Goal: Transaction & Acquisition: Purchase product/service

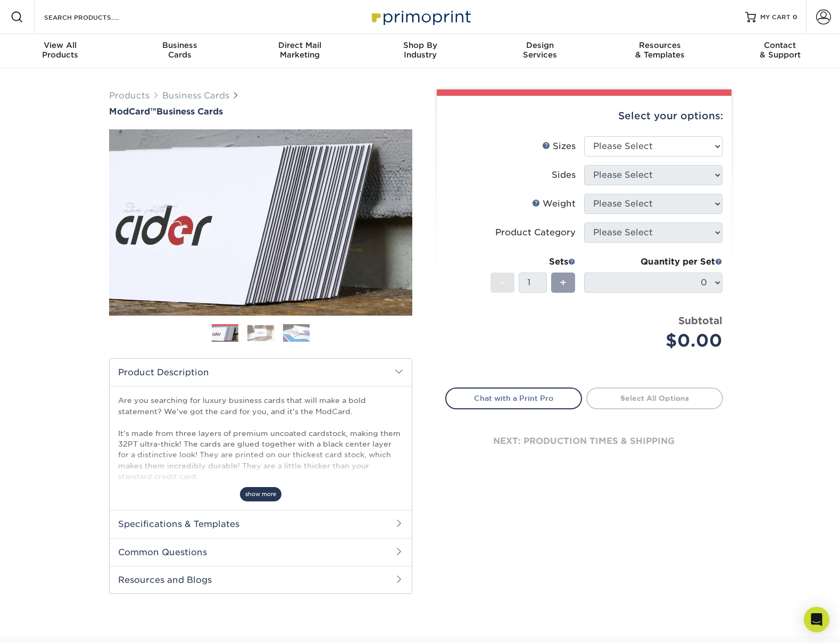
click at [263, 491] on span "show more" at bounding box center [261, 494] width 42 height 14
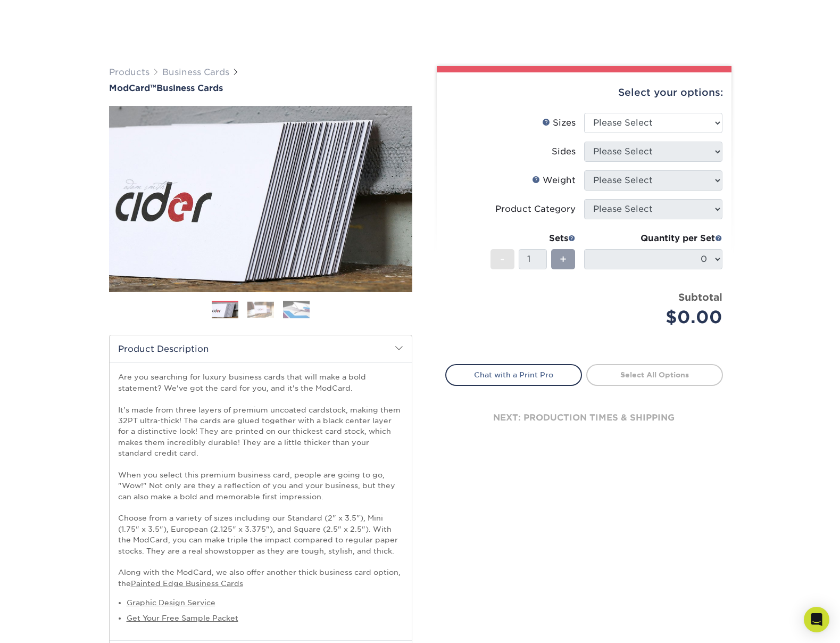
scroll to position [83, 0]
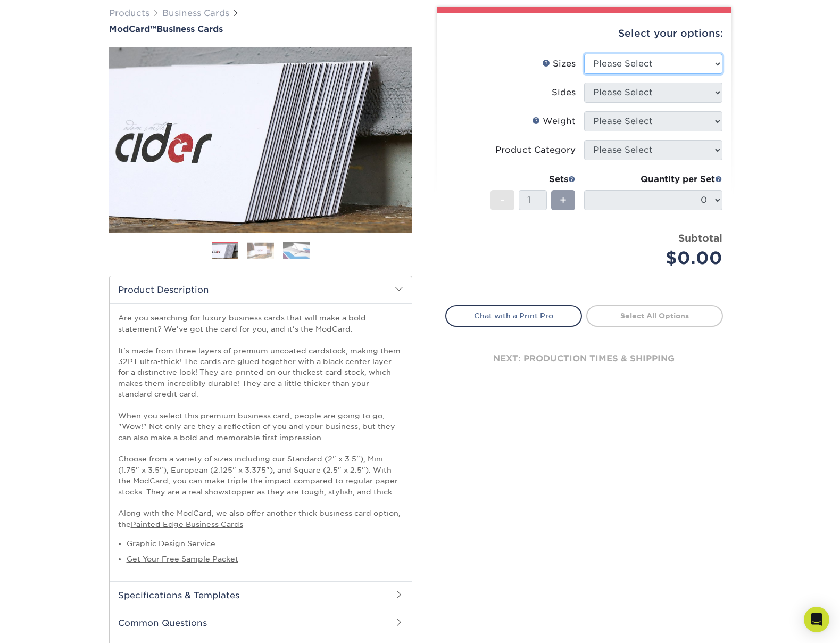
click at [644, 62] on select "Please Select 1.5" x 3.5" - Mini 1.75" x 3.5" - Mini 2" x 2" - Square 2" x 3" -…" at bounding box center [653, 64] width 138 height 20
select select "2.00x3.50"
click at [584, 54] on select "Please Select 1.5" x 3.5" - Mini 1.75" x 3.5" - Mini 2" x 2" - Square 2" x 3" -…" at bounding box center [653, 64] width 138 height 20
click at [626, 88] on select "Please Select Print Both Sides Print Front Only" at bounding box center [653, 93] width 138 height 20
select select "13abbda7-1d64-4f25-8bb2-c179b224825d"
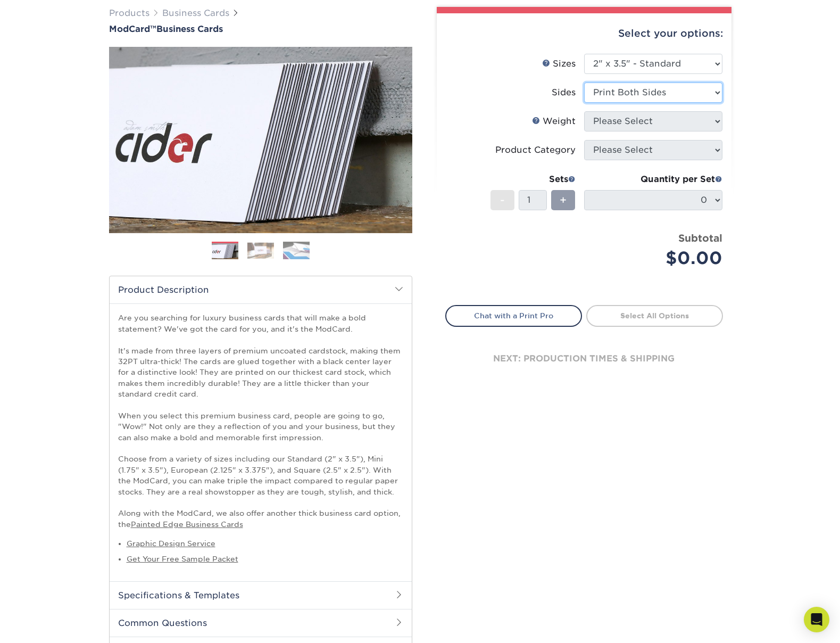
click at [584, 83] on select "Please Select Print Both Sides Print Front Only" at bounding box center [653, 93] width 138 height 20
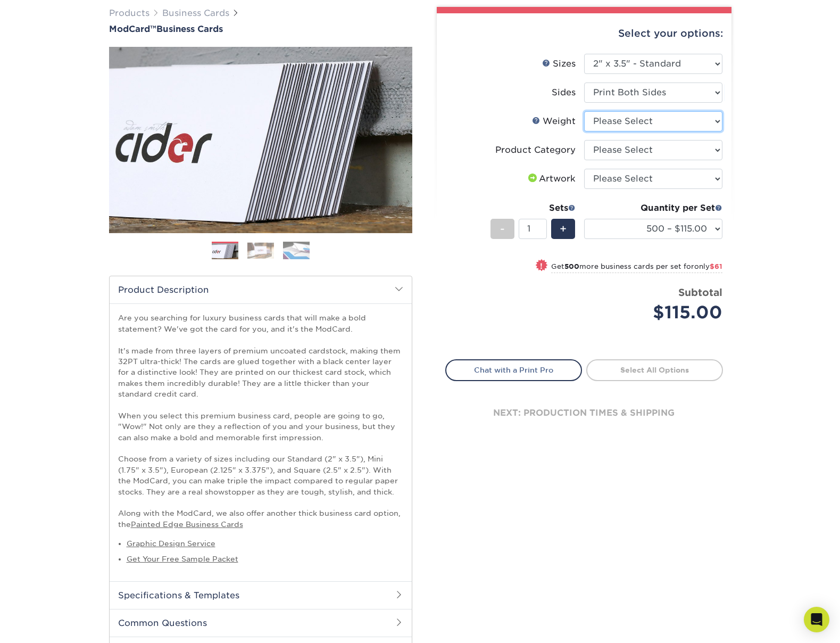
click at [634, 121] on select "Please Select 32PTUCBLK" at bounding box center [653, 121] width 138 height 20
select select "32PTUCBLK"
click at [584, 111] on select "Please Select 32PTUCBLK" at bounding box center [653, 121] width 138 height 20
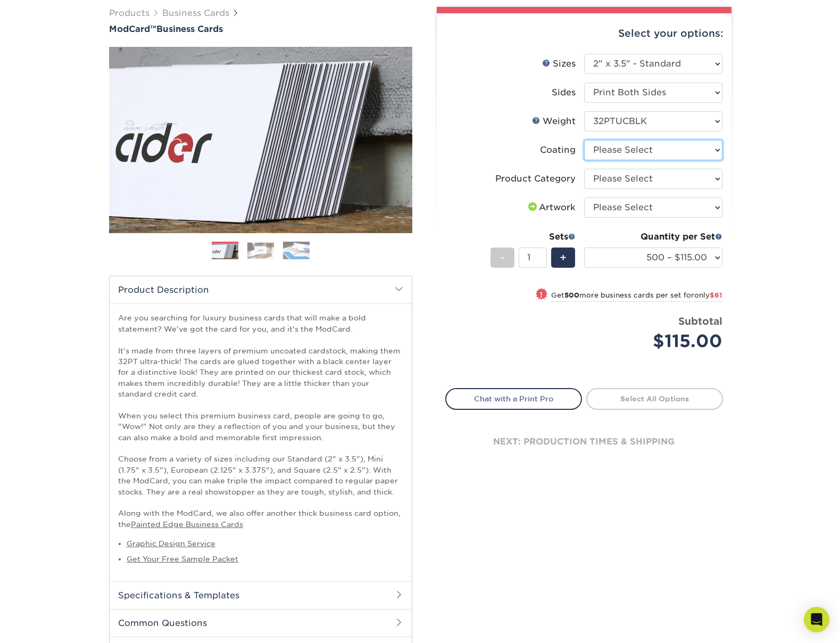
click at [638, 150] on select at bounding box center [653, 150] width 138 height 20
select select "3e7618de-abca-4bda-9f97-8b9129e913d8"
click at [584, 140] on select at bounding box center [653, 150] width 138 height 20
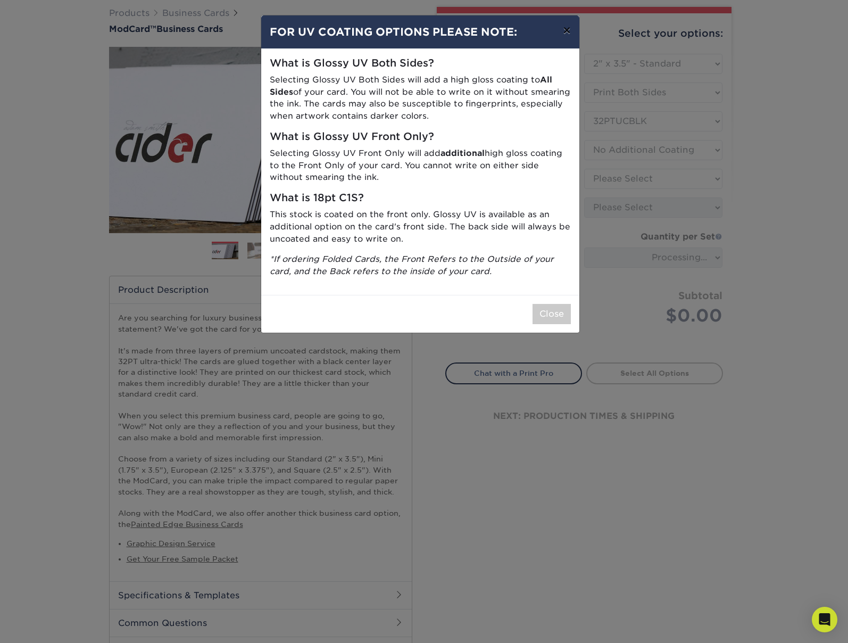
click at [568, 25] on button "×" at bounding box center [567, 30] width 24 height 30
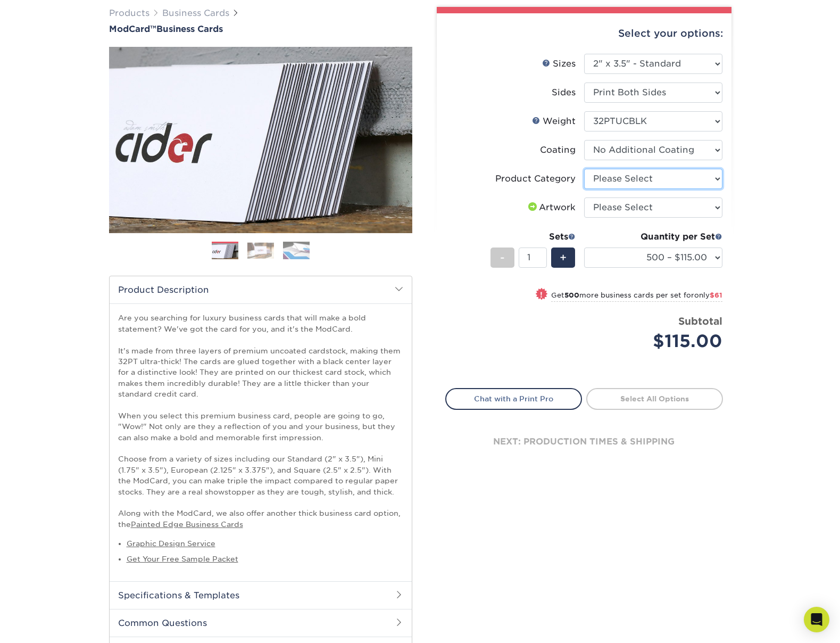
click at [625, 178] on select "Please Select Business Cards" at bounding box center [653, 179] width 138 height 20
select select "3b5148f1-0588-4f88-a218-97bcfdce65c1"
click at [584, 169] on select "Please Select Business Cards" at bounding box center [653, 179] width 138 height 20
click at [648, 207] on select "Please Select I will upload files I need a design - $100" at bounding box center [653, 207] width 138 height 20
select select "upload"
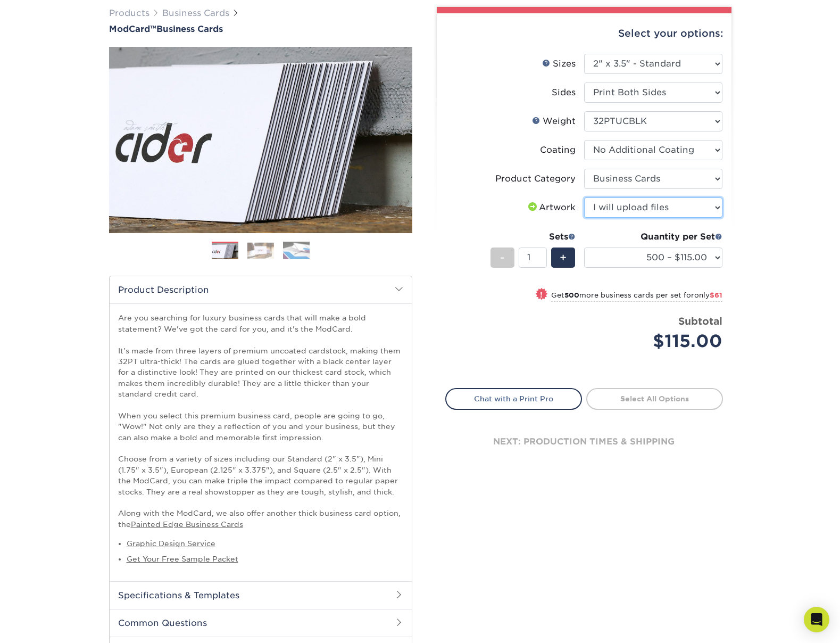
click at [584, 197] on select "Please Select I will upload files I need a design - $100" at bounding box center [653, 207] width 138 height 20
click at [772, 205] on div "Products Business Cards ModCard™ Business Cards Previous Next" at bounding box center [420, 347] width 840 height 722
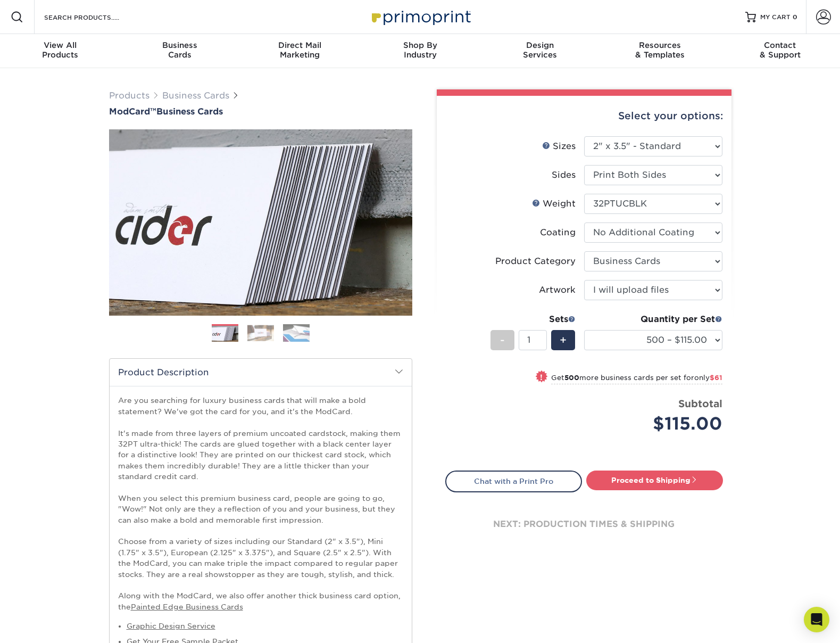
scroll to position [0, 0]
click at [265, 333] on img at bounding box center [261, 333] width 27 height 17
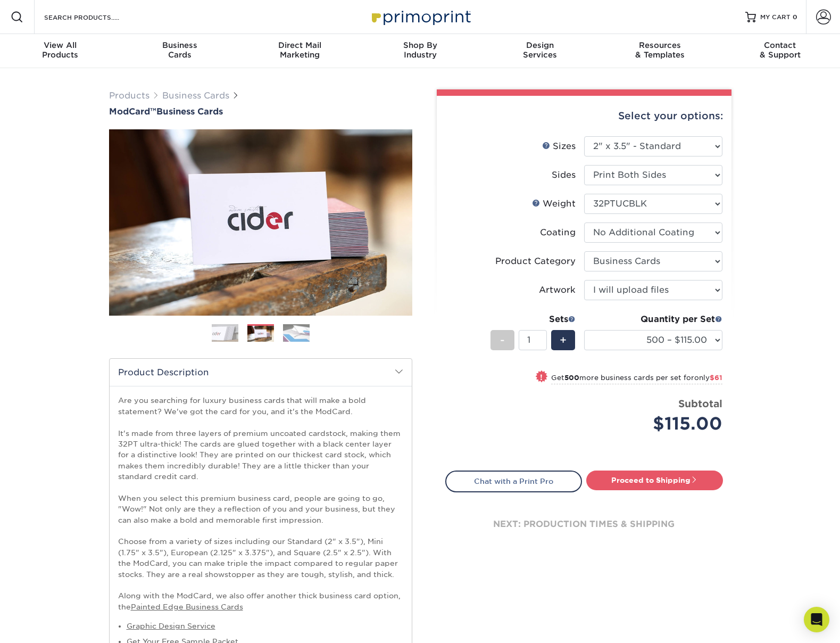
click at [295, 334] on img at bounding box center [296, 333] width 27 height 19
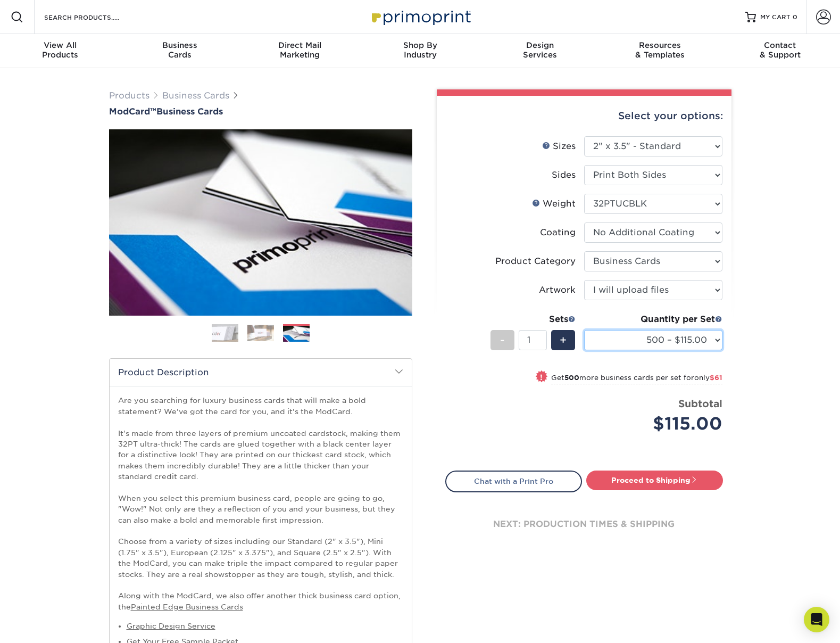
click at [662, 341] on select "500 – $115.00 1000 – $176.00" at bounding box center [653, 340] width 138 height 20
drag, startPoint x: 308, startPoint y: 210, endPoint x: 155, endPoint y: 113, distance: 180.7
click at [840, 118] on html "Resources Menu Search Products Account SIGN IN CREATE AN ACCOUNT forgot passwor…" at bounding box center [420, 551] width 840 height 1102
select select "500 – $115.00"
click at [59, 224] on div "Products Business Cards ModCard™ Business Cards Previous Next" at bounding box center [420, 429] width 840 height 722
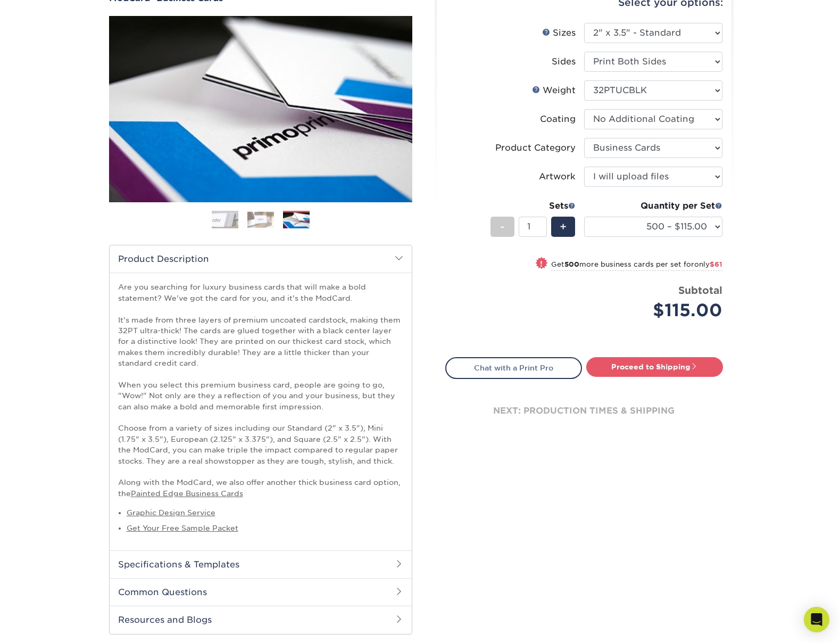
scroll to position [171, 0]
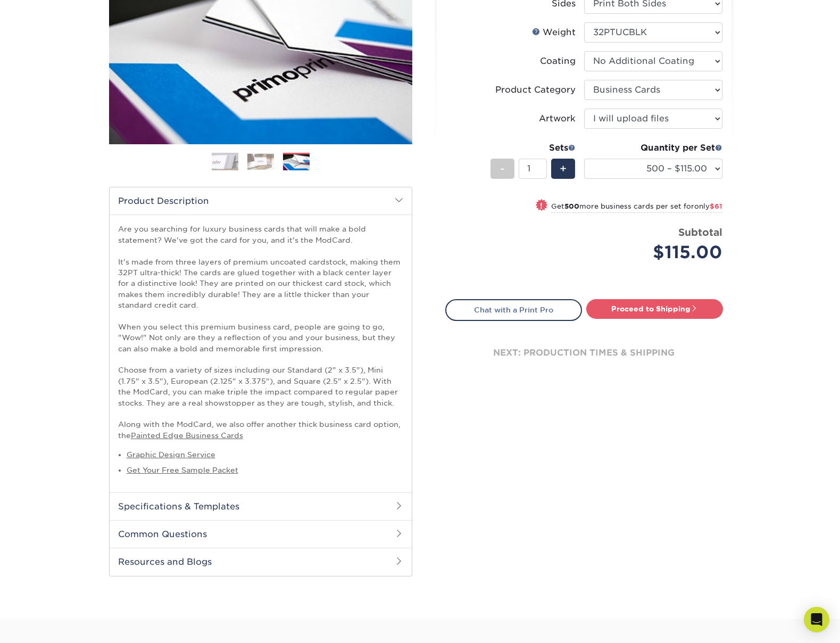
click at [780, 102] on div "Products Business Cards ModCard™ Business Cards Previous Next" at bounding box center [420, 258] width 840 height 722
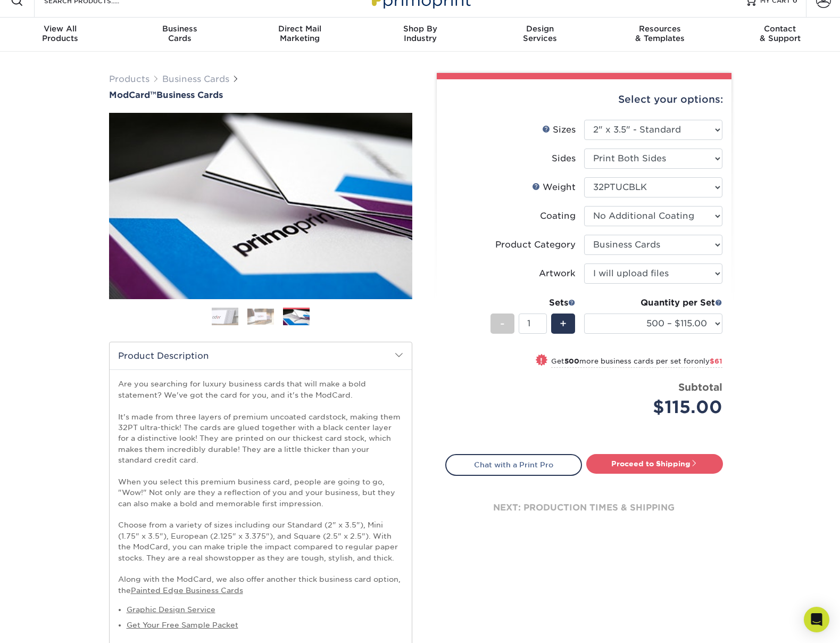
scroll to position [18, 0]
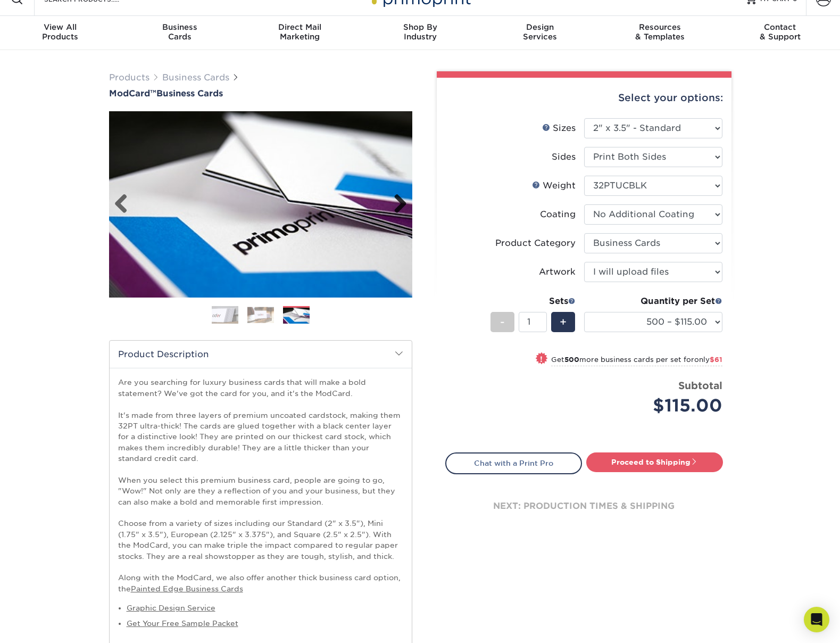
click at [394, 204] on link "Next" at bounding box center [396, 204] width 21 height 21
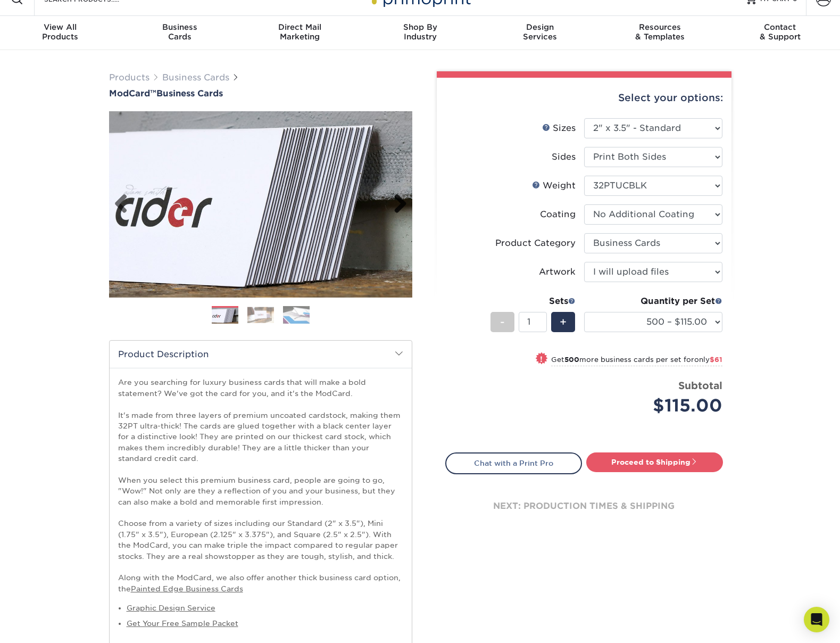
click at [394, 204] on link "Next" at bounding box center [396, 204] width 21 height 21
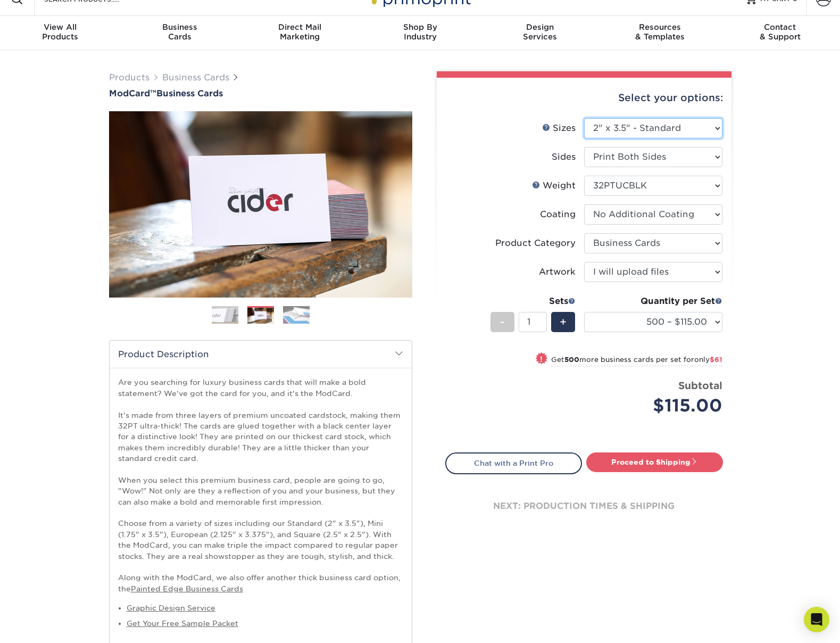
click at [669, 129] on select "Please Select 1.5" x 3.5" - Mini 1.75" x 3.5" - Mini 2" x 2" - Square 2" x 3" -…" at bounding box center [653, 128] width 138 height 20
click at [677, 186] on select "Please Select 32PTUCBLK" at bounding box center [653, 186] width 138 height 20
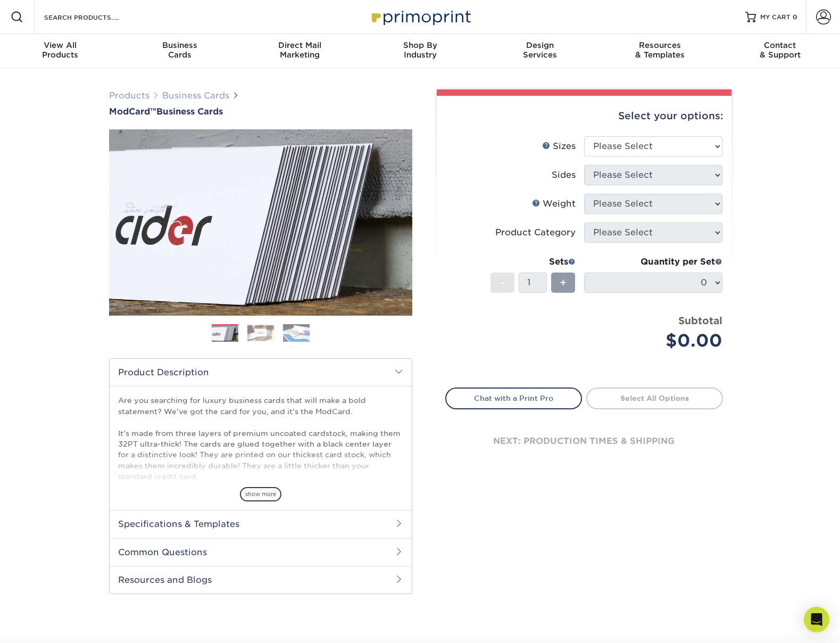
click at [252, 527] on h2 "Specifications & Templates" at bounding box center [261, 524] width 302 height 28
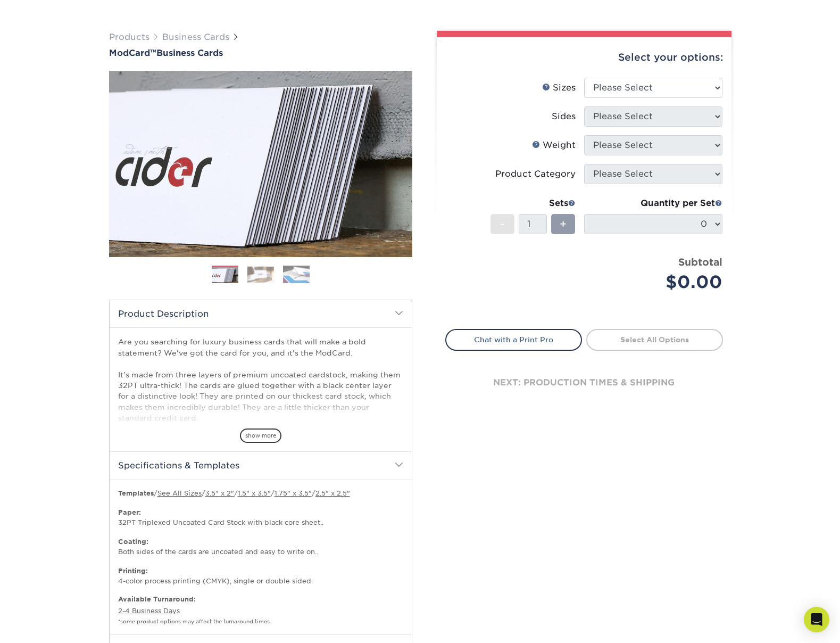
scroll to position [196, 0]
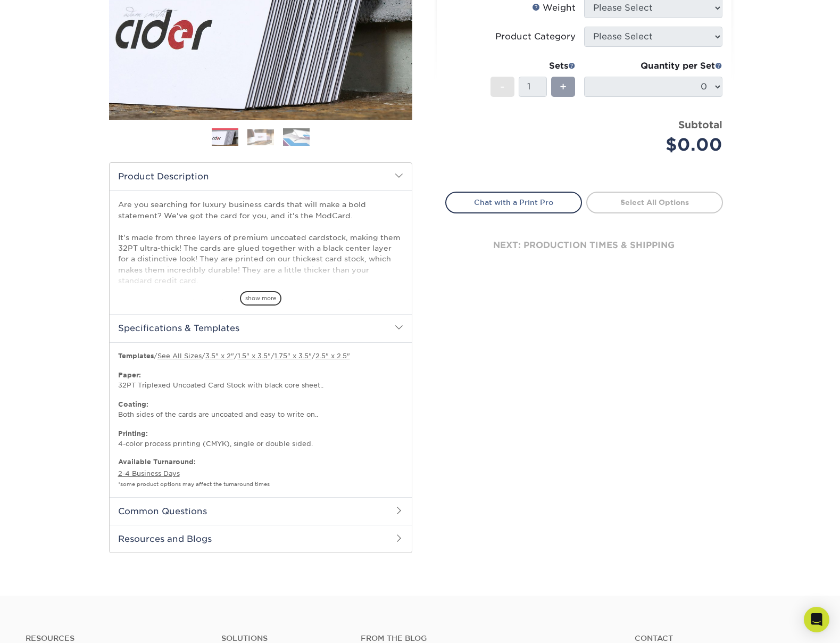
click at [254, 512] on h2 "Common Questions" at bounding box center [261, 511] width 302 height 28
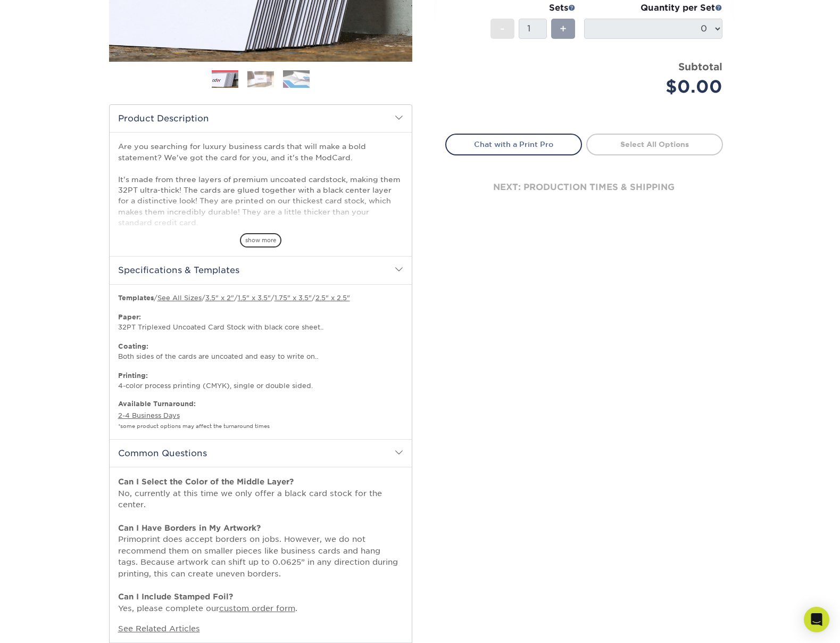
scroll to position [255, 0]
